Goal: Find specific page/section: Find specific page/section

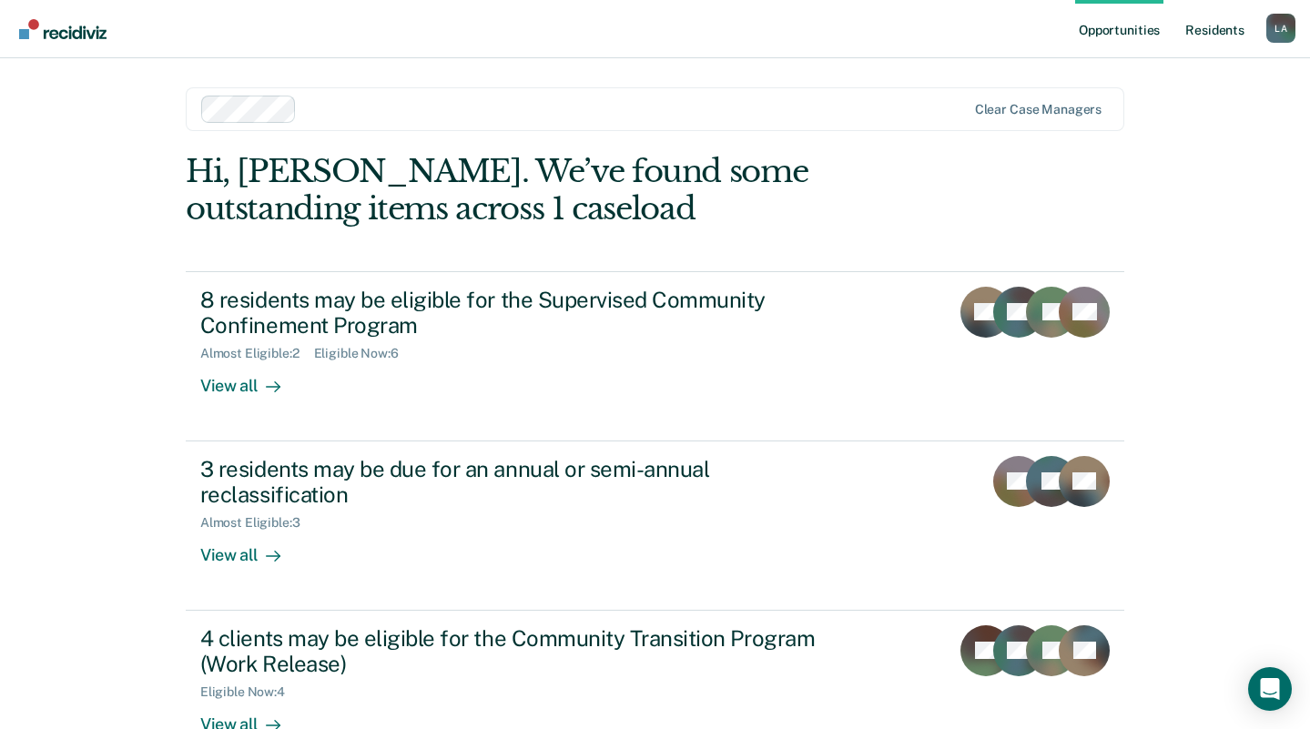
click at [1217, 33] on link "Resident s" at bounding box center [1215, 29] width 66 height 58
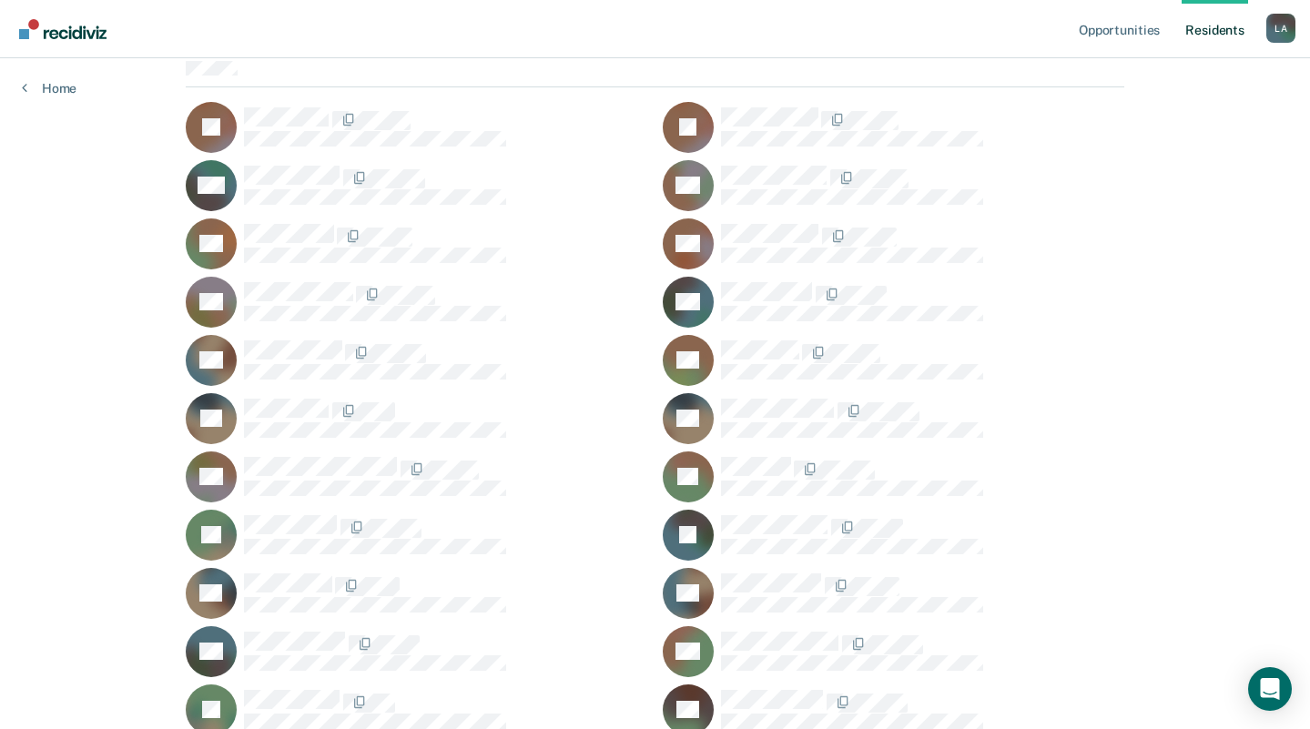
scroll to position [273, 0]
